Goal: Navigation & Orientation: Find specific page/section

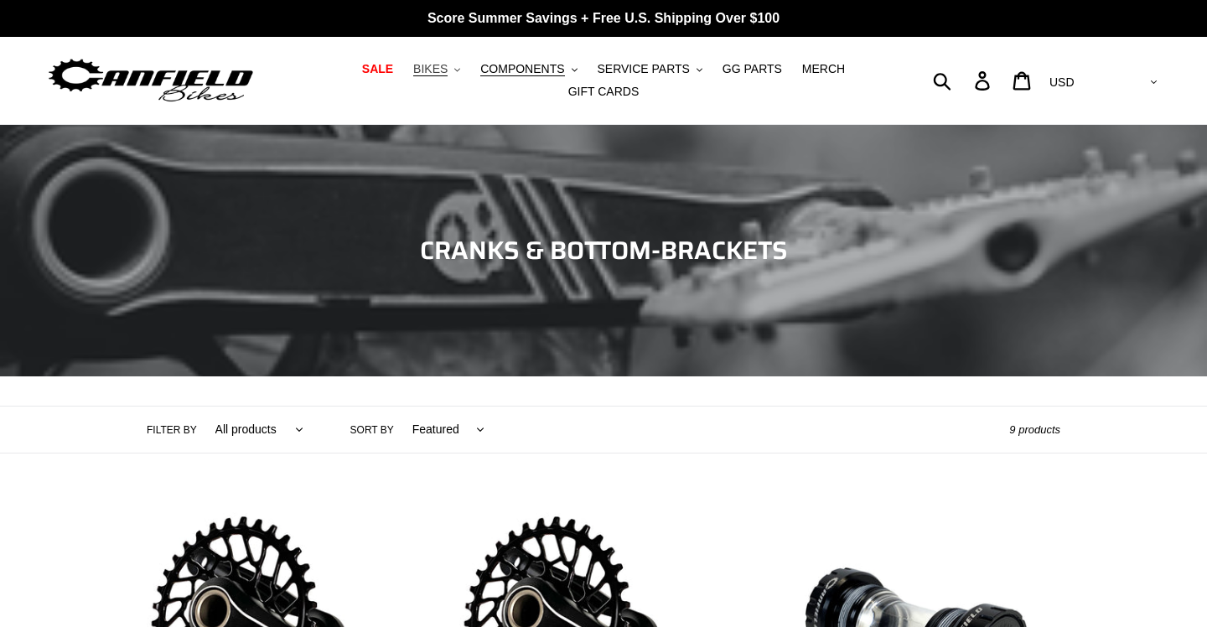
click at [447, 75] on span "BIKES" at bounding box center [430, 69] width 34 height 14
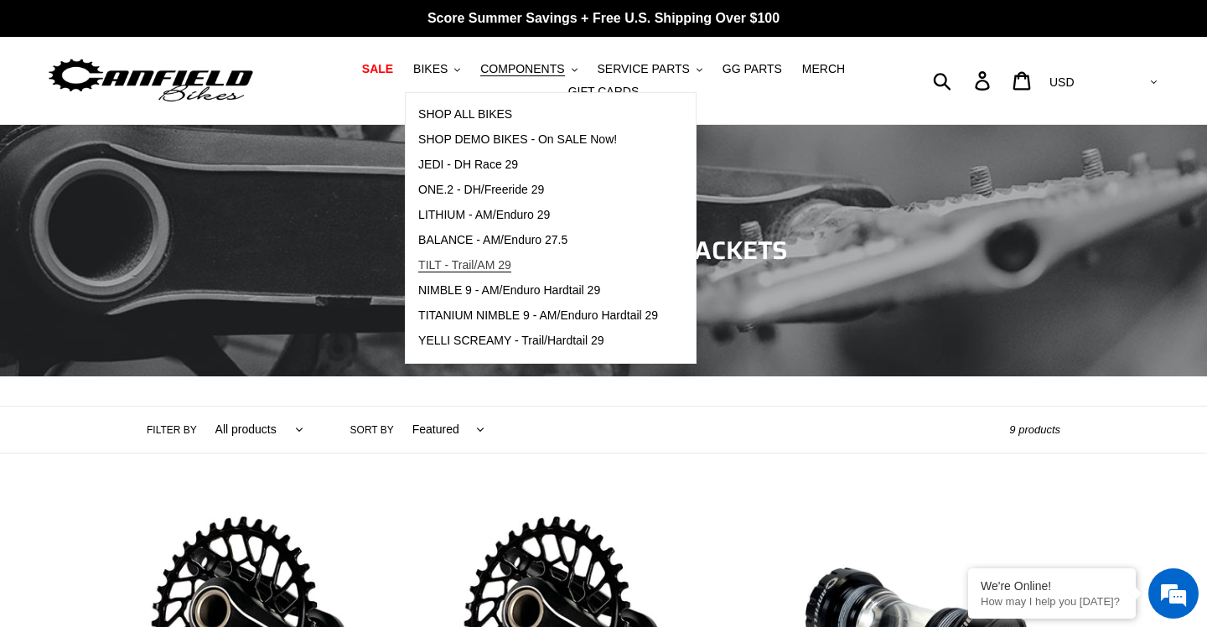
click at [522, 268] on link "TILT - Trail/AM 29" at bounding box center [538, 265] width 265 height 25
